Goal: Task Accomplishment & Management: Manage account settings

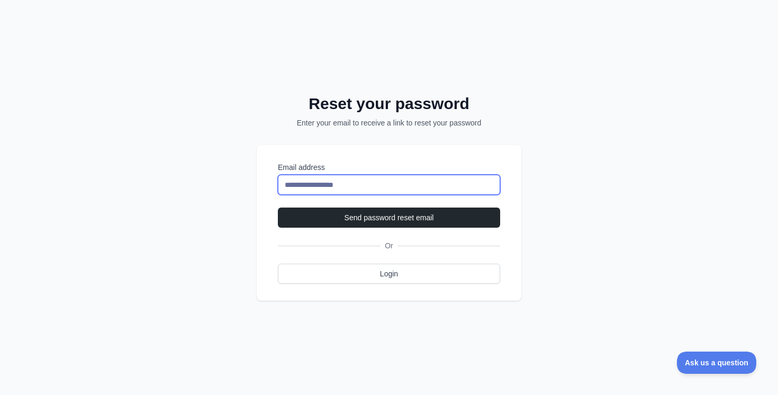
type input "**********"
click at [278, 207] on button "Send password reset email" at bounding box center [389, 217] width 222 height 20
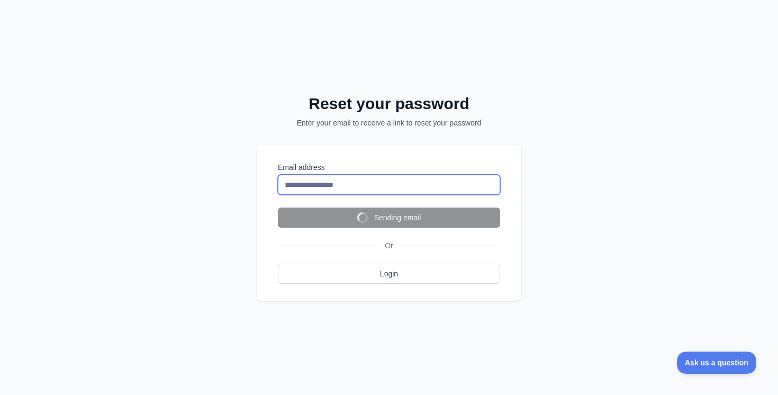
click at [350, 179] on input "**********" at bounding box center [389, 185] width 222 height 20
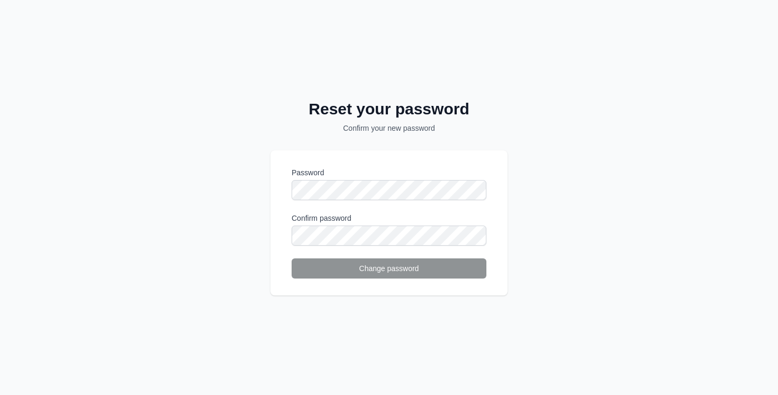
click at [347, 200] on form "Password Confirm password Change password" at bounding box center [388, 222] width 195 height 111
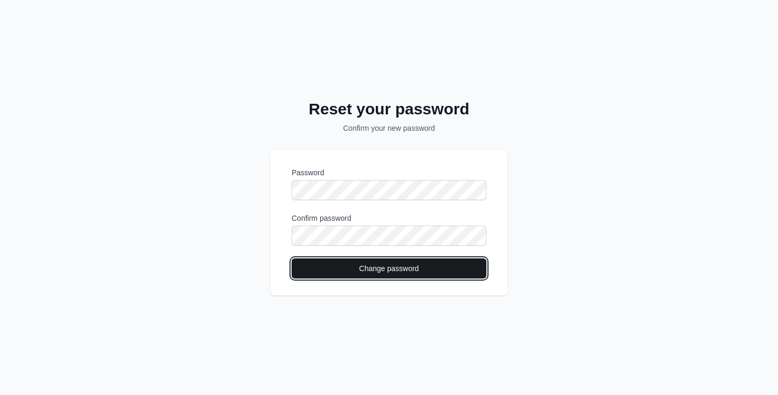
click at [373, 276] on button "Change password" at bounding box center [388, 268] width 195 height 20
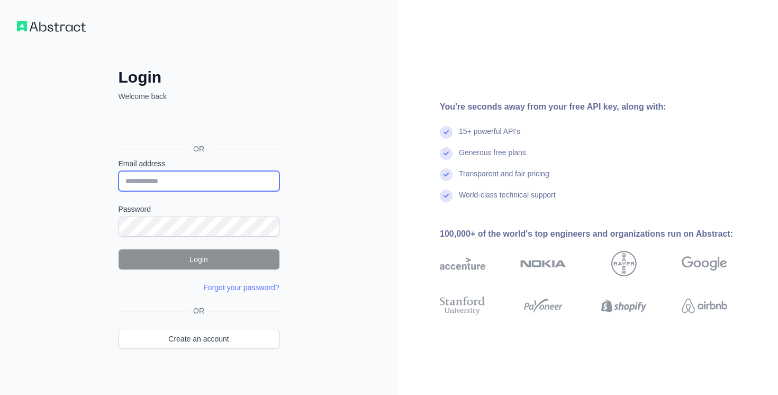
click at [207, 185] on input "Email address" at bounding box center [198, 181] width 161 height 20
paste input "**********"
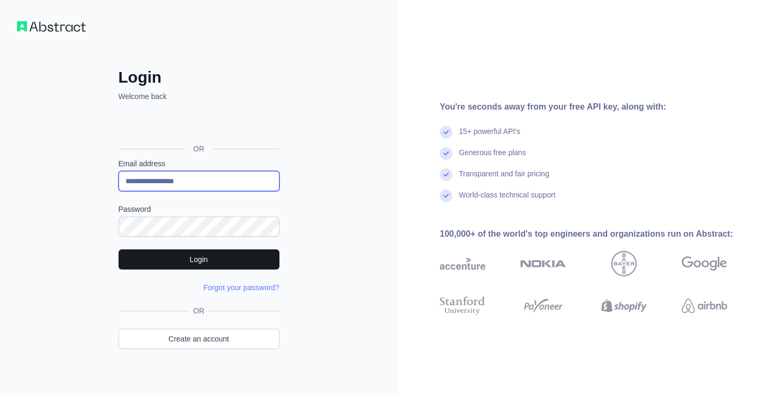
type input "**********"
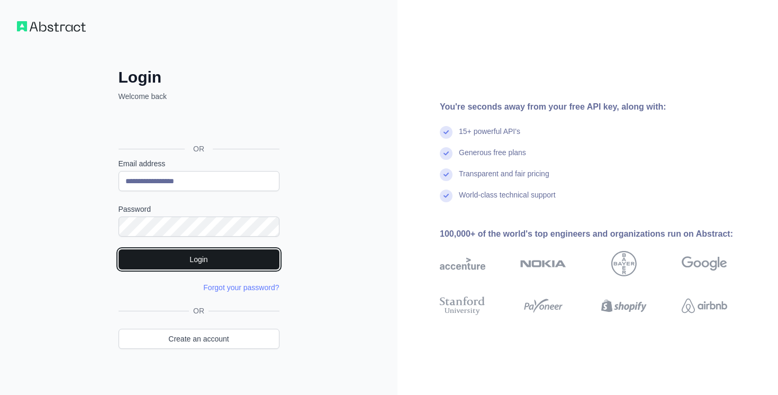
click at [225, 262] on button "Login" at bounding box center [198, 259] width 161 height 20
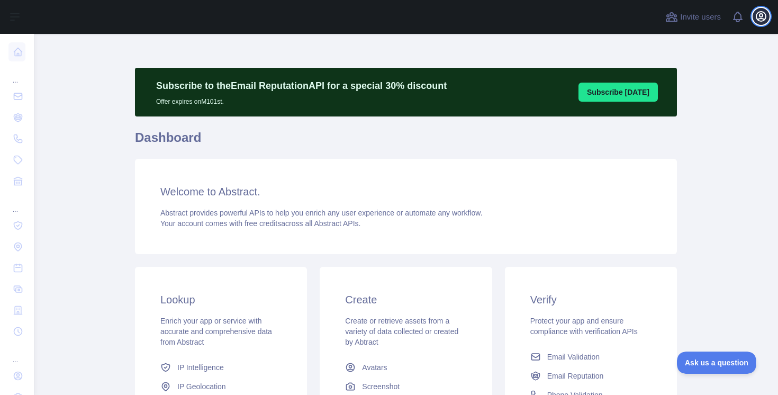
click at [763, 16] on icon "button" at bounding box center [760, 16] width 13 height 13
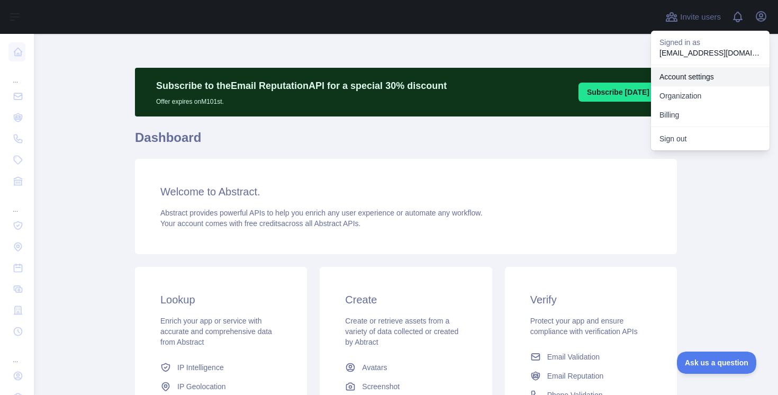
click at [678, 77] on link "Account settings" at bounding box center [710, 76] width 118 height 19
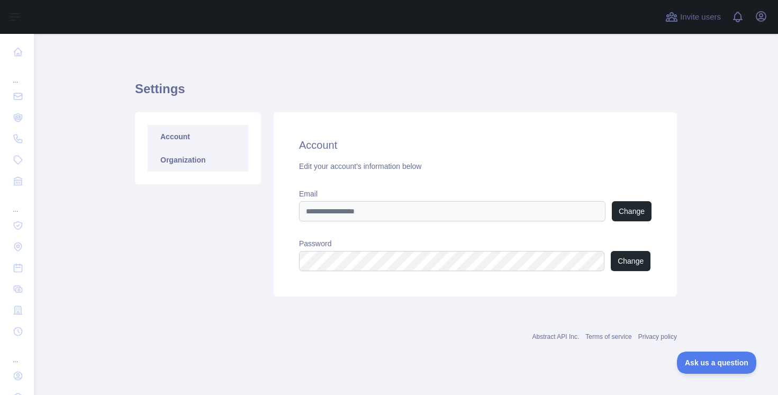
click at [224, 165] on link "Organization" at bounding box center [198, 159] width 101 height 23
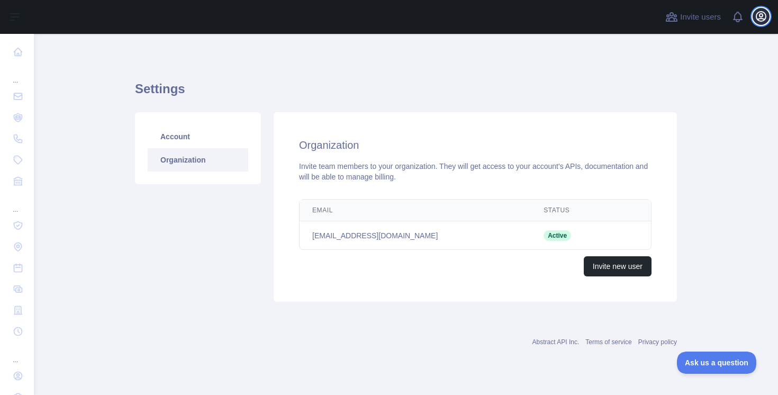
click at [754, 18] on icon "button" at bounding box center [760, 16] width 13 height 13
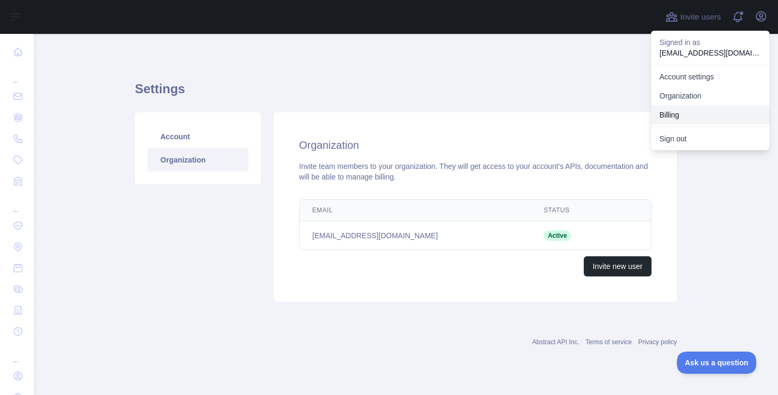
click at [688, 108] on button "Billing" at bounding box center [710, 114] width 118 height 19
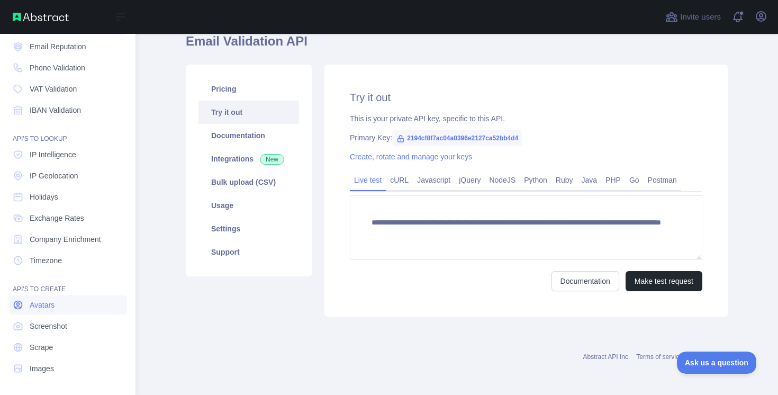
click at [63, 303] on link "Avatars" at bounding box center [67, 304] width 118 height 19
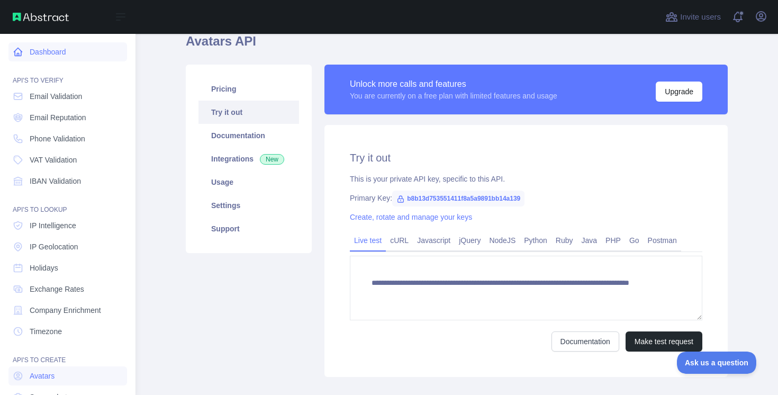
click at [61, 53] on link "Dashboard" at bounding box center [67, 51] width 118 height 19
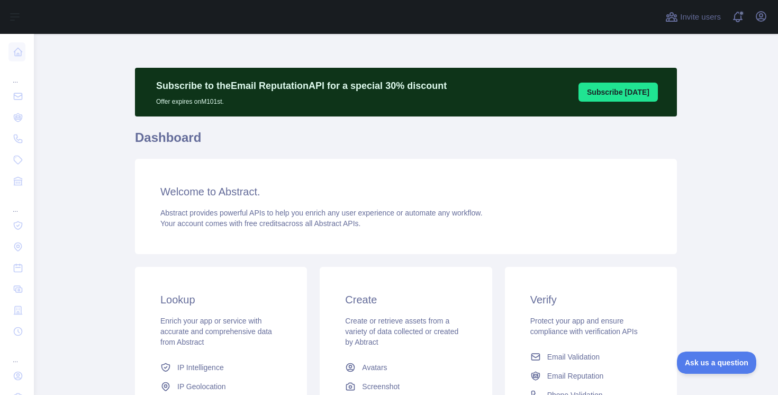
click at [606, 95] on button "Subscribe [DATE]" at bounding box center [617, 92] width 79 height 19
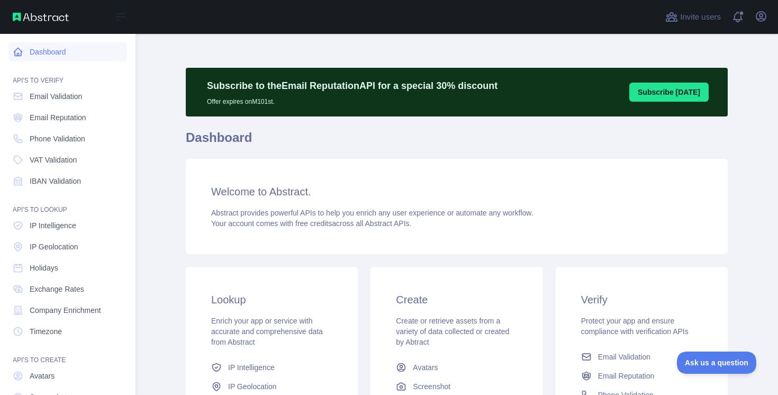
click at [67, 54] on link "Dashboard" at bounding box center [67, 51] width 118 height 19
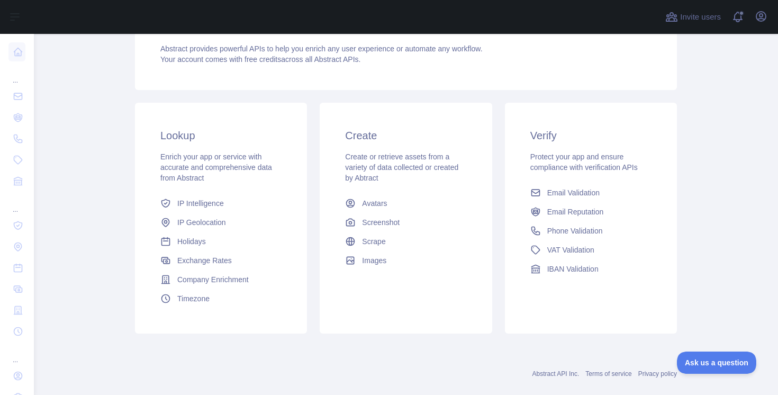
scroll to position [165, 0]
click at [758, 17] on icon "button" at bounding box center [760, 16] width 13 height 13
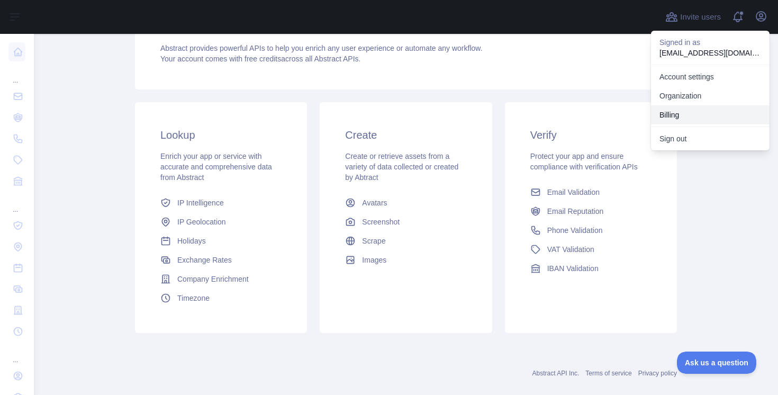
click at [672, 112] on button "Billing" at bounding box center [710, 114] width 118 height 19
